Goal: Obtain resource: Obtain resource

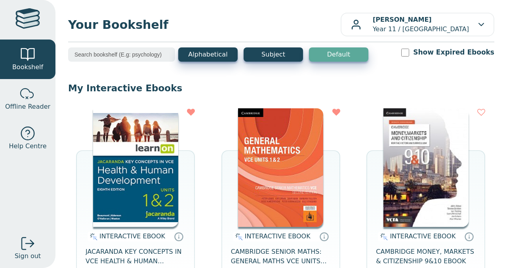
click at [143, 166] on img at bounding box center [135, 167] width 85 height 119
click at [137, 190] on img at bounding box center [135, 167] width 85 height 119
